Goal: Information Seeking & Learning: Learn about a topic

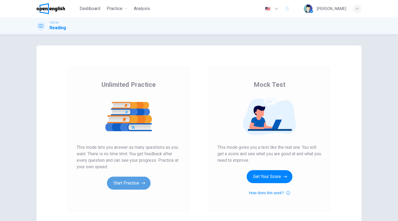
click at [135, 182] on button "Start Practice" at bounding box center [129, 183] width 44 height 13
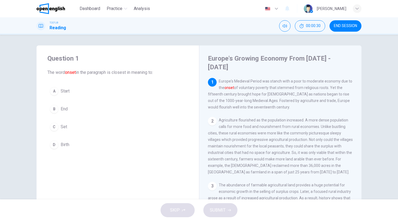
click at [53, 88] on div "A" at bounding box center [54, 91] width 9 height 9
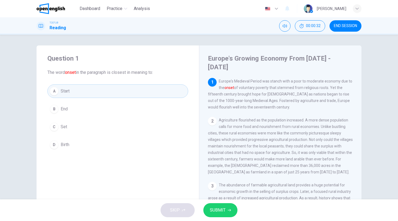
click at [217, 208] on span "SUBMIT" at bounding box center [218, 211] width 16 height 8
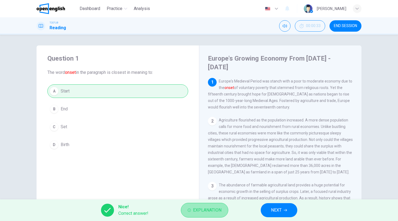
click at [223, 210] on button "Explanation" at bounding box center [204, 210] width 47 height 15
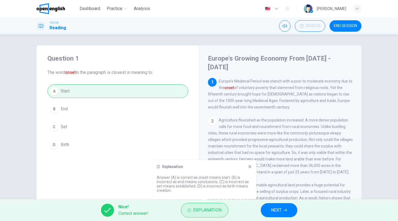
click at [223, 210] on button "Explanation" at bounding box center [204, 210] width 47 height 15
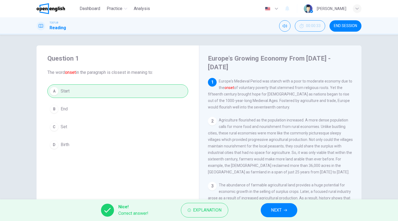
click at [273, 209] on span "NEXT" at bounding box center [276, 211] width 11 height 8
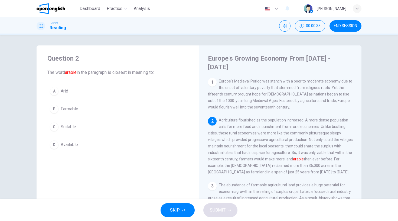
scroll to position [39, 0]
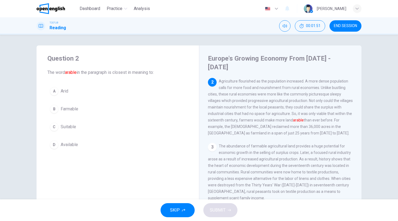
click at [56, 127] on div "C" at bounding box center [54, 127] width 9 height 9
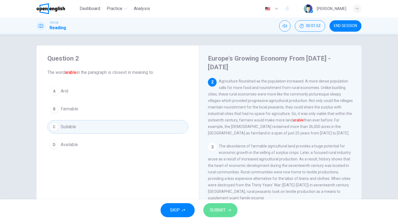
click at [220, 207] on span "SUBMIT" at bounding box center [218, 211] width 16 height 8
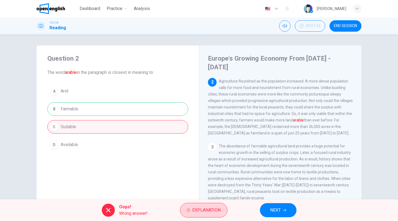
click at [214, 208] on span "Explanation" at bounding box center [206, 211] width 28 height 8
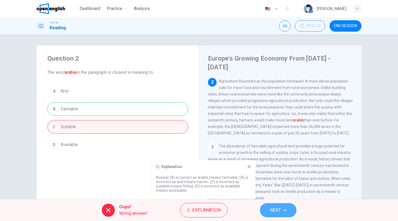
click at [275, 211] on span "NEXT" at bounding box center [275, 211] width 11 height 8
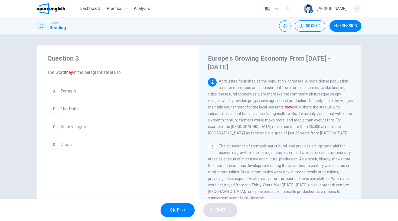
click at [54, 126] on div "C" at bounding box center [54, 127] width 9 height 9
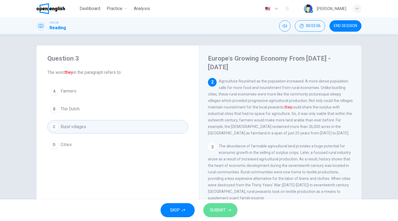
click at [226, 212] on button "SUBMIT" at bounding box center [221, 211] width 34 height 14
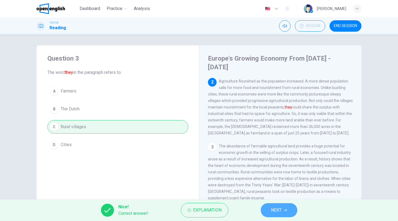
click at [278, 210] on span "NEXT" at bounding box center [276, 211] width 11 height 8
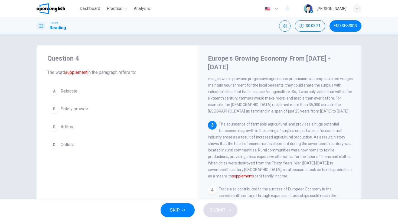
click at [56, 126] on div "C" at bounding box center [54, 127] width 9 height 9
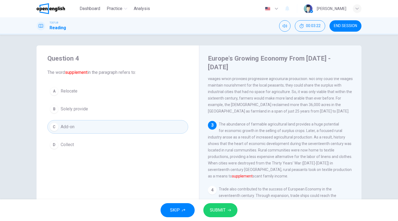
click at [223, 207] on button "SUBMIT" at bounding box center [221, 211] width 34 height 14
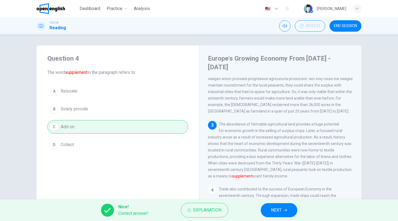
click at [276, 212] on span "NEXT" at bounding box center [276, 211] width 11 height 8
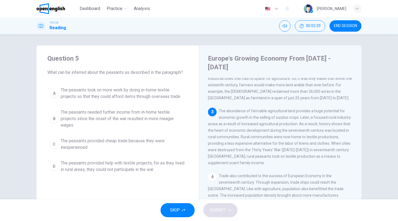
scroll to position [74, 0]
click at [56, 119] on div "B" at bounding box center [54, 119] width 9 height 9
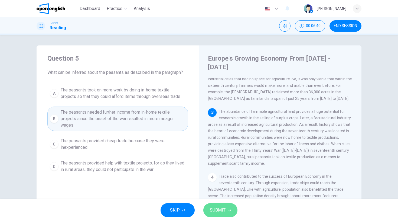
click at [220, 213] on span "SUBMIT" at bounding box center [218, 211] width 16 height 8
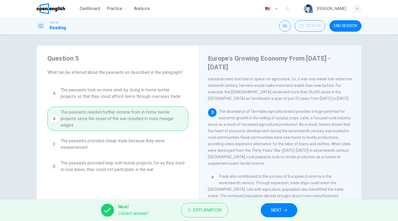
click at [276, 209] on span "NEXT" at bounding box center [276, 211] width 11 height 8
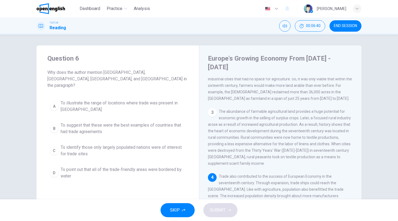
scroll to position [100, 0]
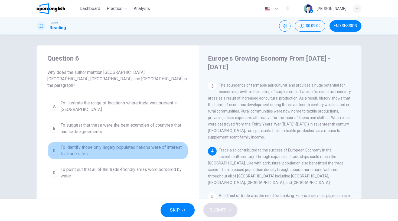
click at [57, 147] on div "C" at bounding box center [54, 151] width 9 height 9
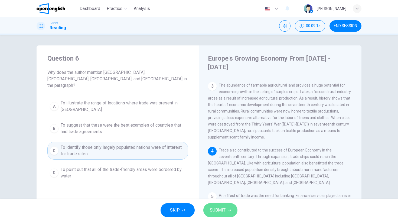
click at [221, 208] on span "SUBMIT" at bounding box center [218, 211] width 16 height 8
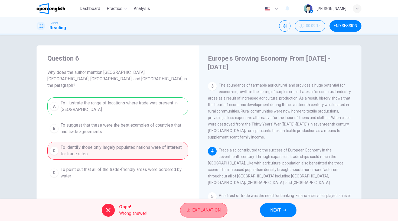
click at [217, 211] on span "Explanation" at bounding box center [206, 211] width 28 height 8
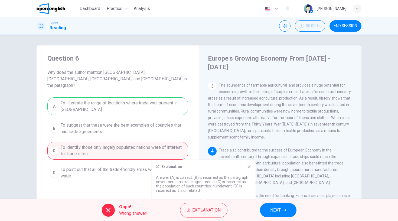
click at [275, 207] on span "NEXT" at bounding box center [275, 211] width 11 height 8
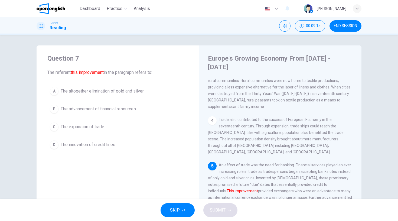
scroll to position [152, 0]
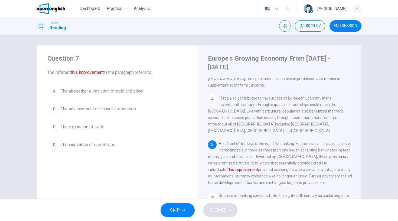
click at [56, 144] on div "D" at bounding box center [54, 145] width 9 height 9
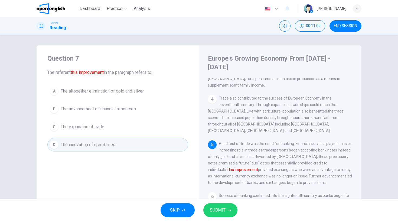
click at [222, 214] on span "SUBMIT" at bounding box center [218, 211] width 16 height 8
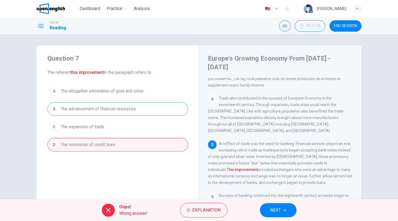
click at [283, 209] on icon "button" at bounding box center [284, 210] width 3 height 3
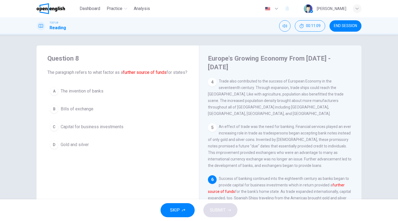
scroll to position [169, 0]
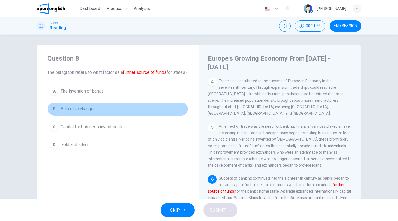
click at [54, 114] on div "B" at bounding box center [54, 109] width 9 height 9
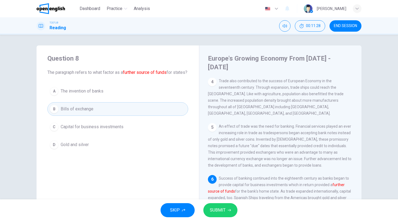
click at [224, 205] on button "SUBMIT" at bounding box center [221, 211] width 34 height 14
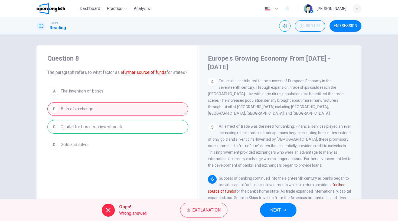
click at [276, 208] on span "NEXT" at bounding box center [275, 211] width 11 height 8
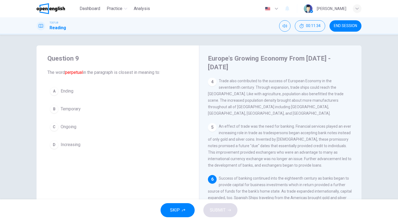
click at [53, 144] on div "D" at bounding box center [54, 145] width 9 height 9
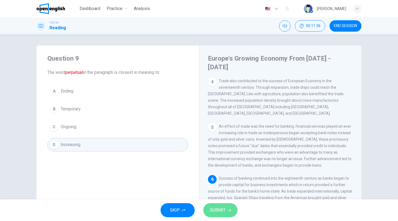
click at [218, 204] on button "SUBMIT" at bounding box center [221, 211] width 34 height 14
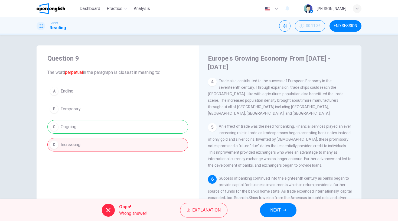
click at [274, 208] on span "NEXT" at bounding box center [275, 211] width 11 height 8
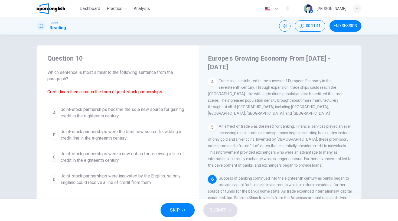
click at [338, 23] on button "END SESSION" at bounding box center [346, 25] width 32 height 11
